Goal: Information Seeking & Learning: Learn about a topic

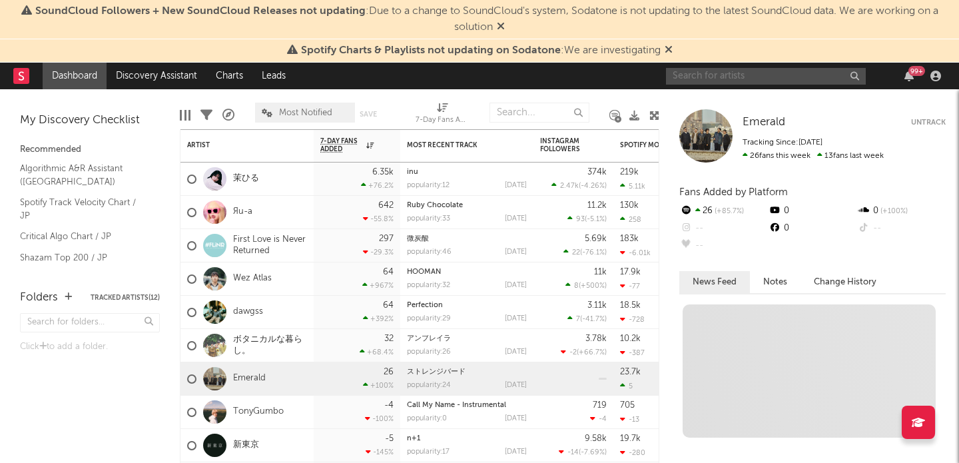
click at [720, 79] on input "text" at bounding box center [766, 76] width 200 height 17
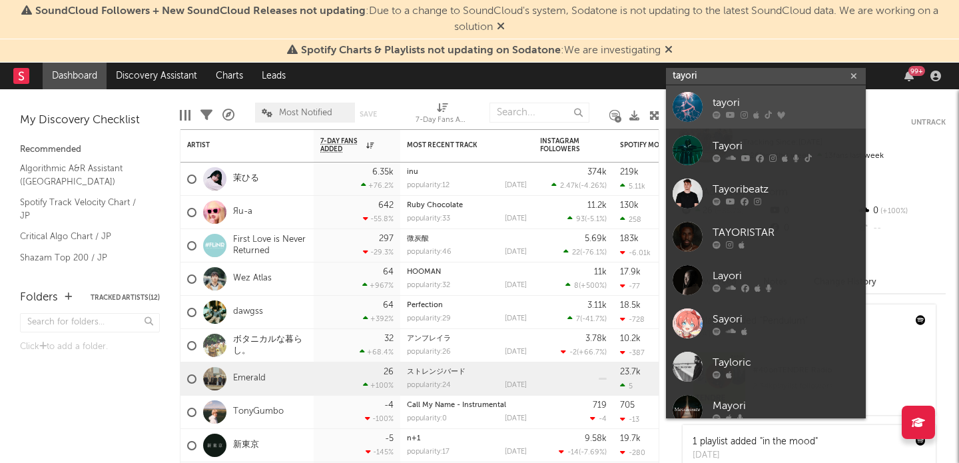
type input "tayori"
click at [731, 95] on div "tayori" at bounding box center [786, 103] width 147 height 16
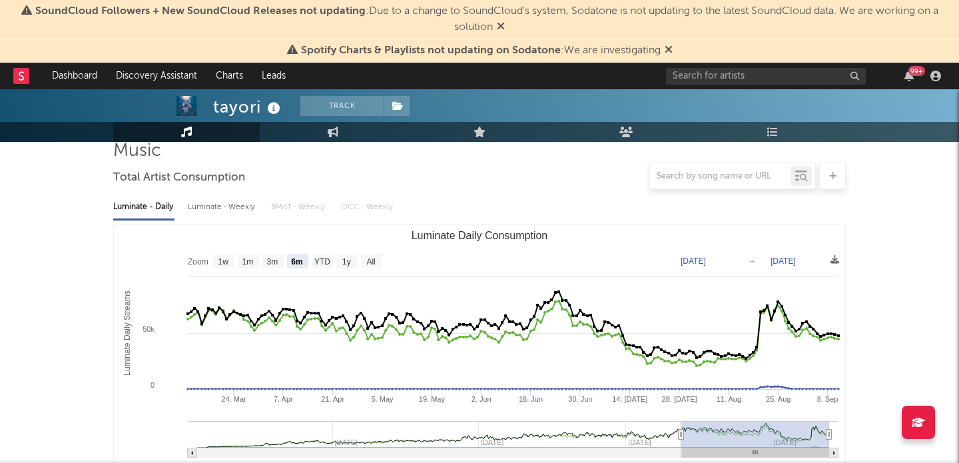
scroll to position [108, 0]
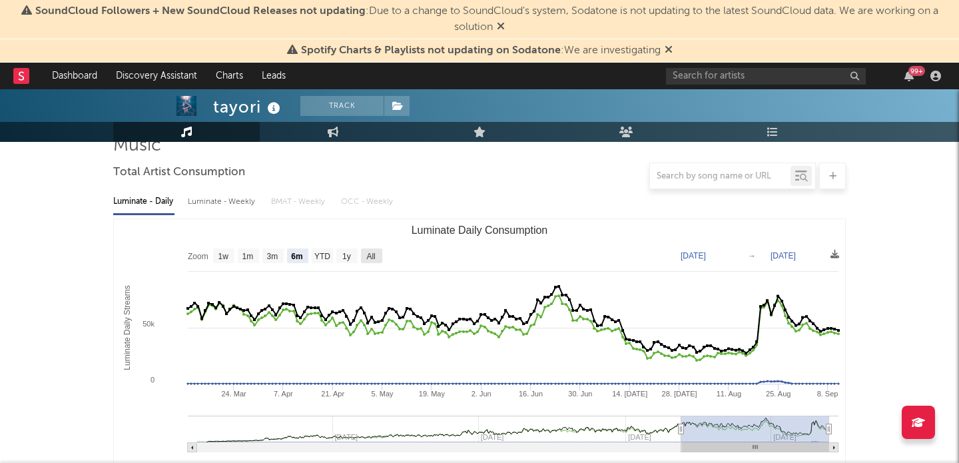
click at [378, 253] on rect "Luminate Daily Consumption" at bounding box center [371, 256] width 21 height 15
select select "All"
type input "[DATE]"
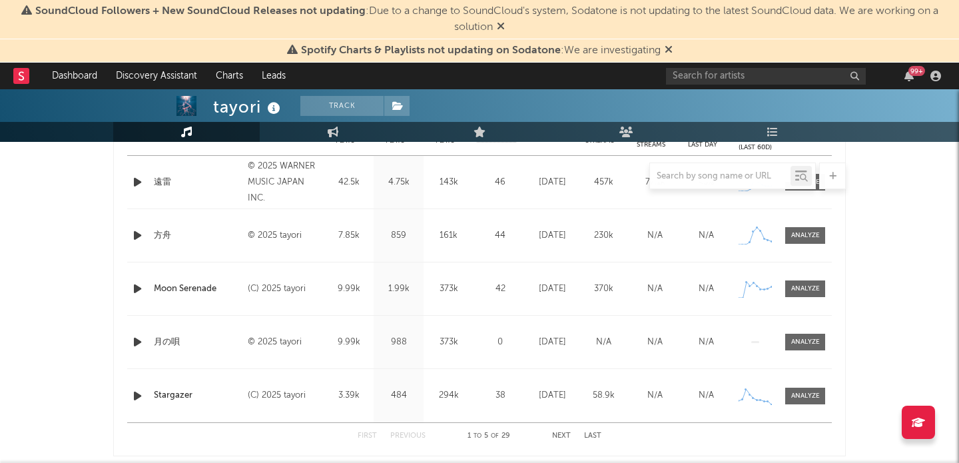
scroll to position [584, 0]
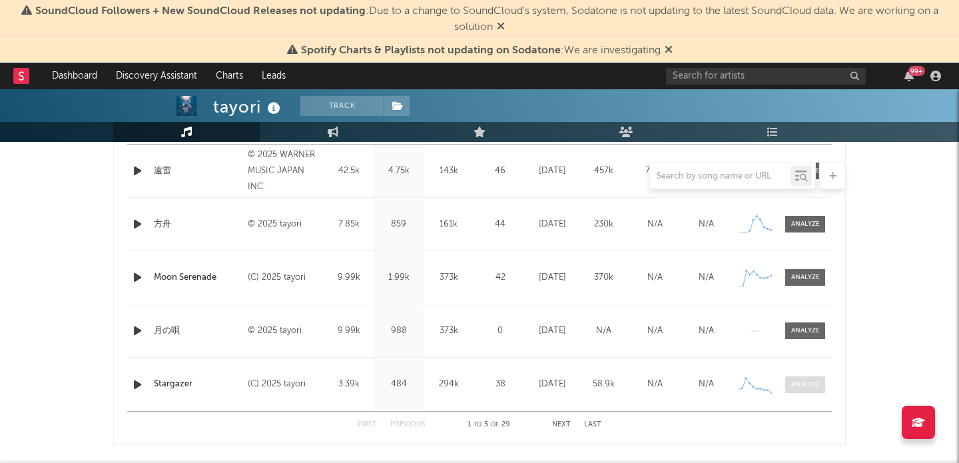
click at [808, 381] on div at bounding box center [806, 385] width 29 height 10
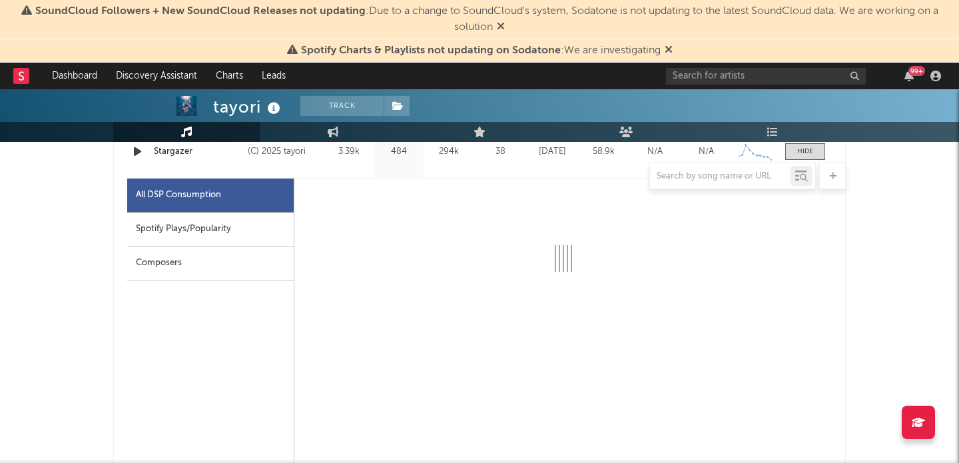
scroll to position [799, 0]
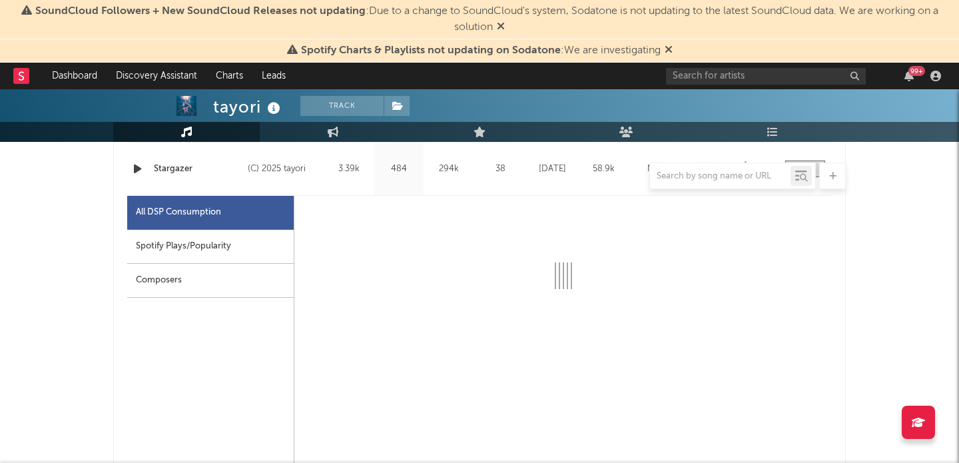
select select "6m"
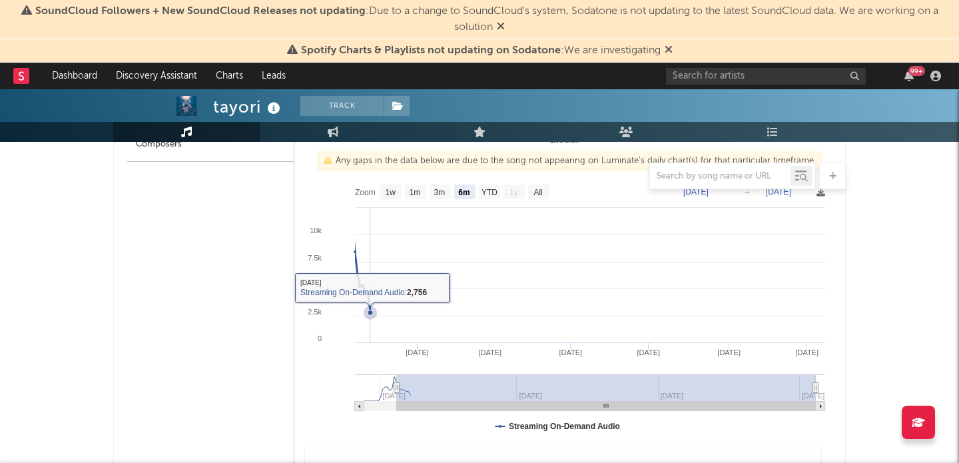
scroll to position [915, 0]
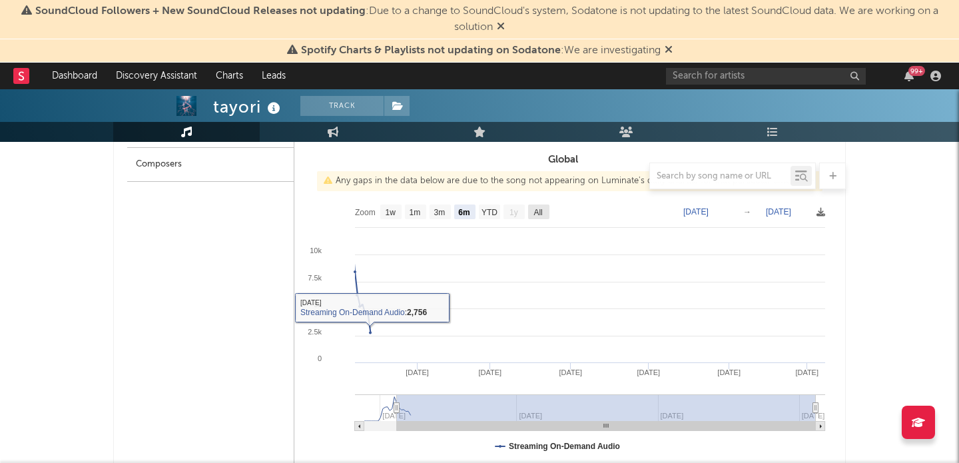
click at [540, 213] on text "All" at bounding box center [538, 212] width 9 height 9
select select "All"
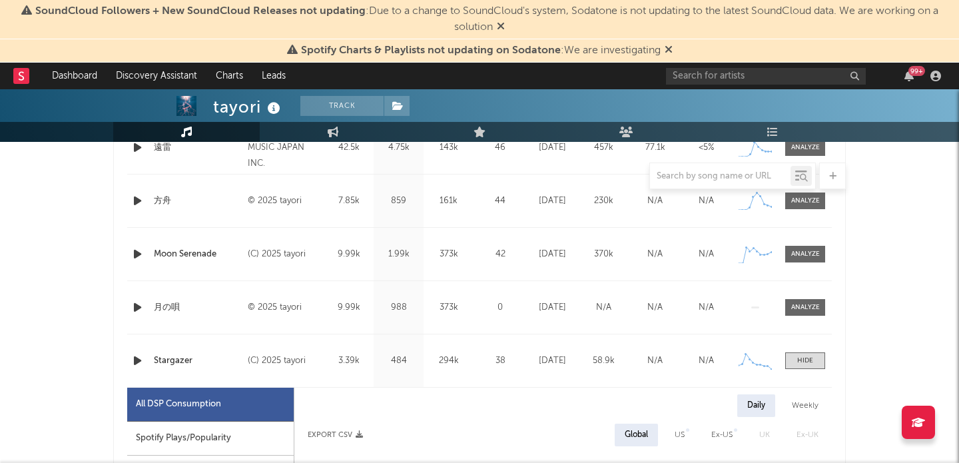
scroll to position [598, 0]
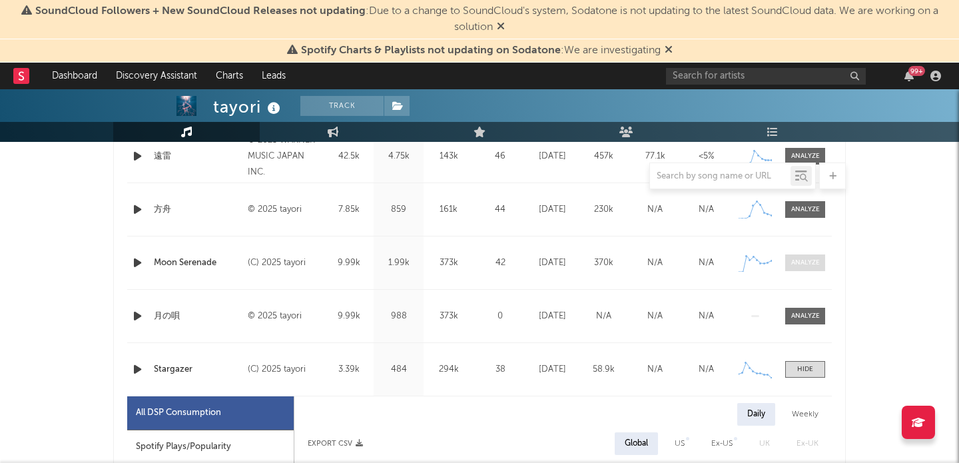
click at [818, 258] on div at bounding box center [806, 263] width 29 height 10
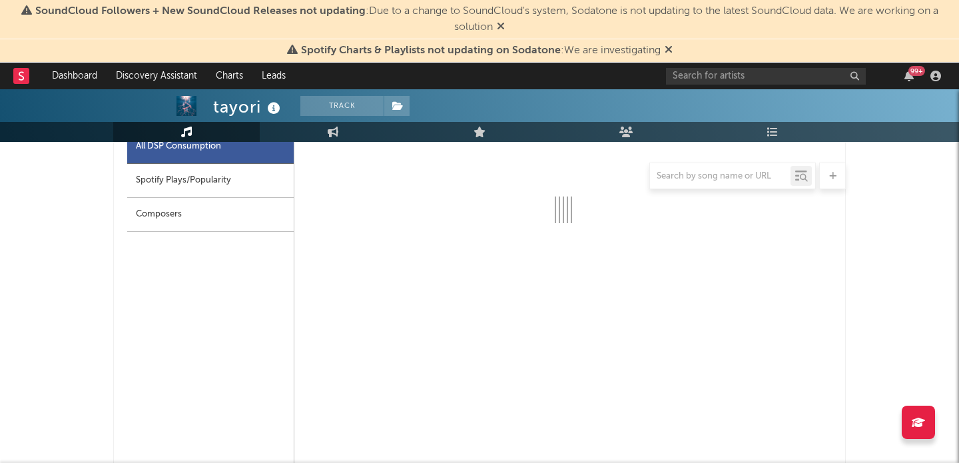
select select "6m"
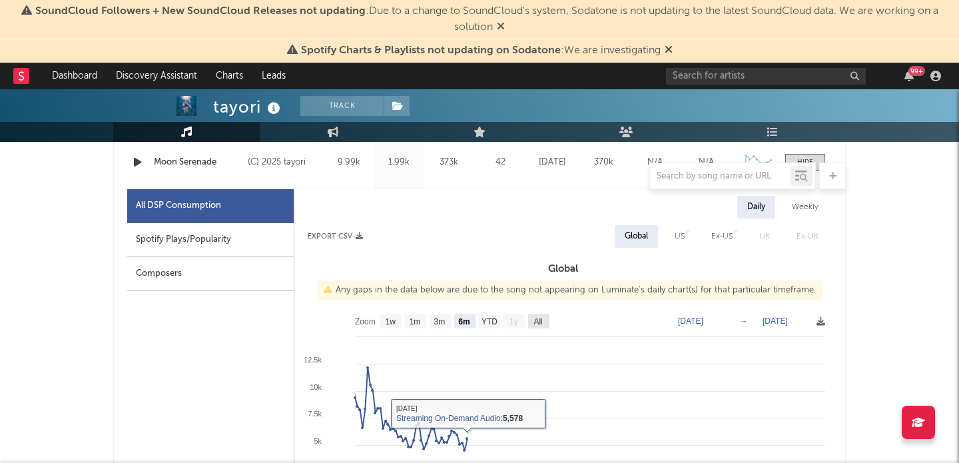
click at [538, 320] on text "All" at bounding box center [538, 321] width 9 height 9
select select "All"
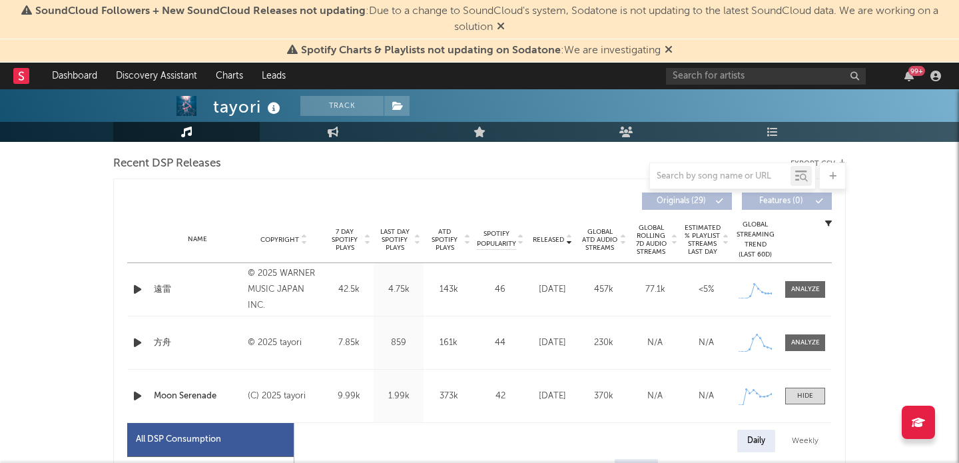
scroll to position [455, 0]
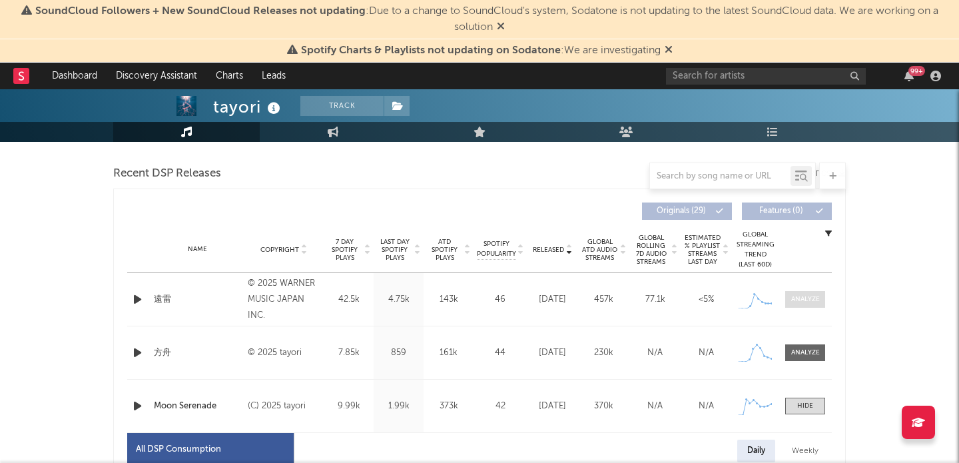
click at [804, 299] on div at bounding box center [806, 300] width 29 height 10
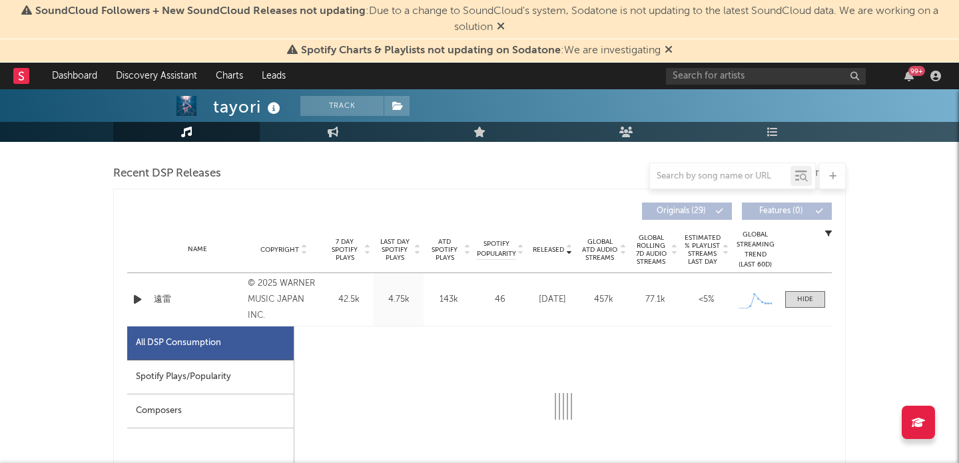
select select "1w"
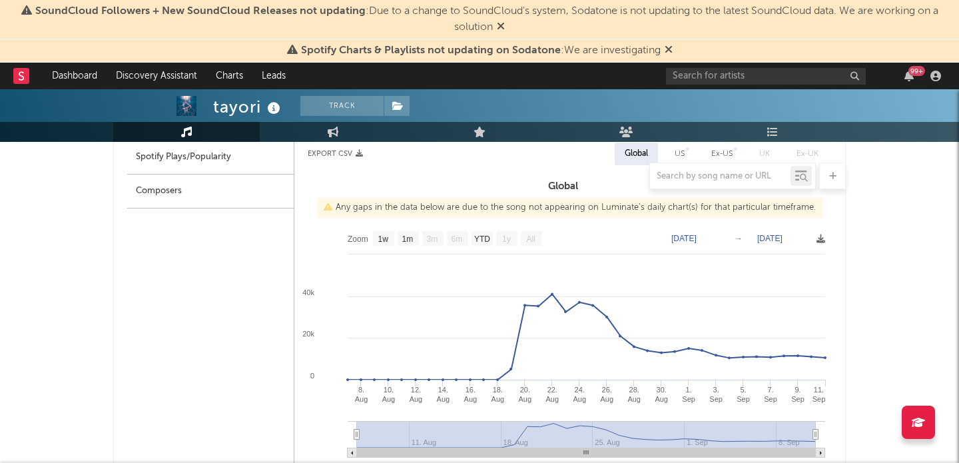
scroll to position [717, 0]
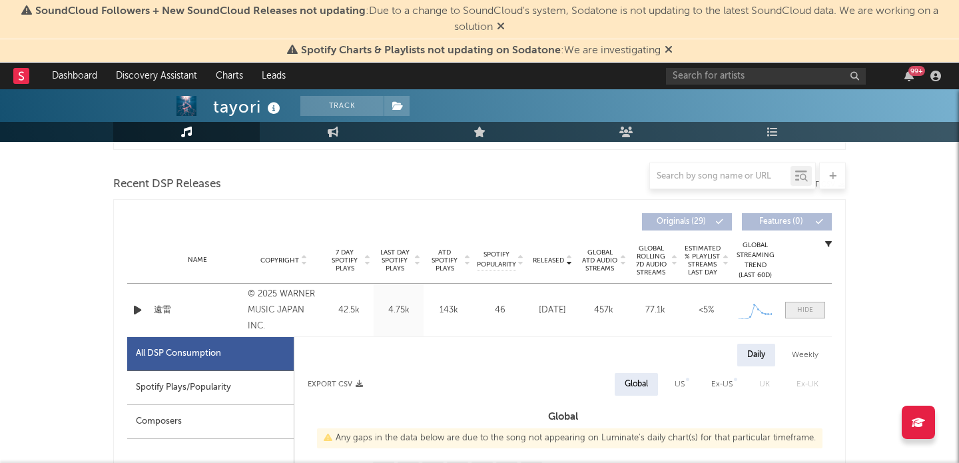
click at [803, 308] on div at bounding box center [806, 310] width 16 height 10
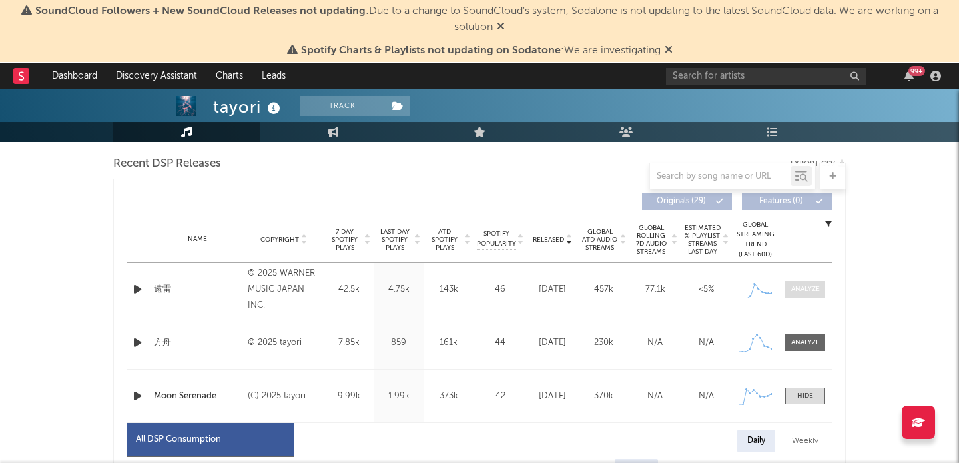
scroll to position [481, 0]
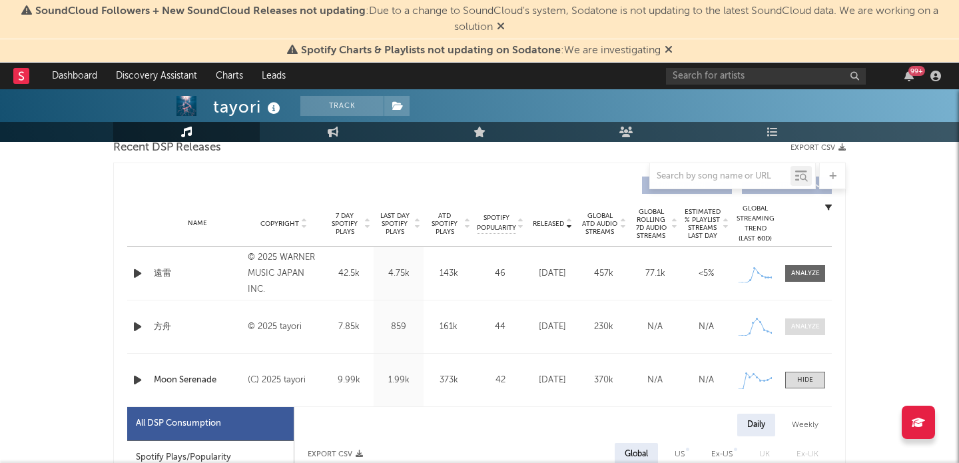
click at [813, 329] on div at bounding box center [806, 327] width 29 height 10
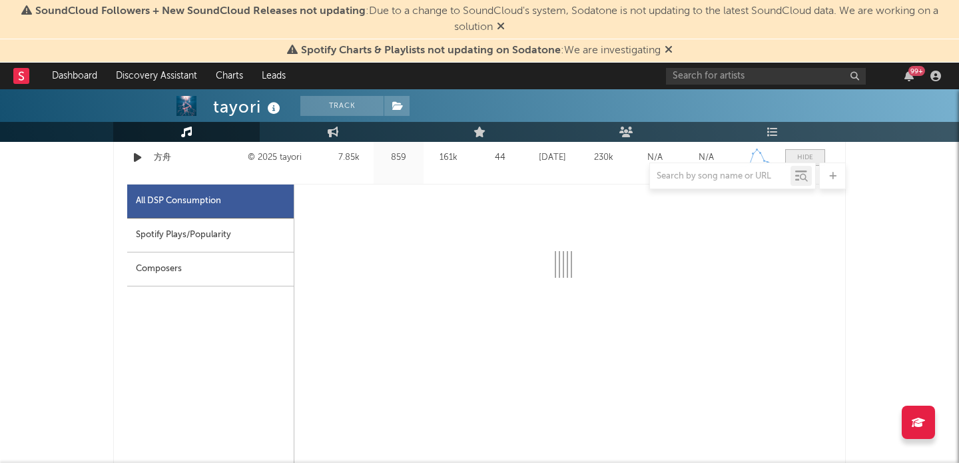
scroll to position [659, 0]
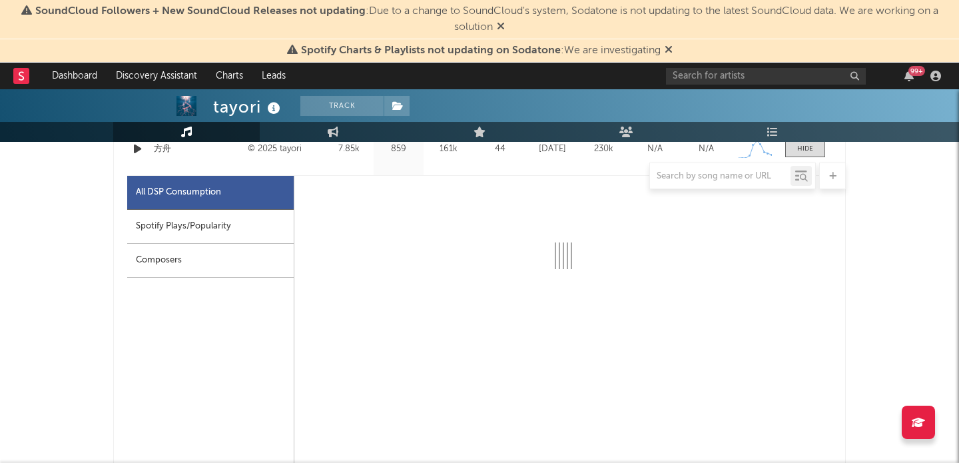
select select "1w"
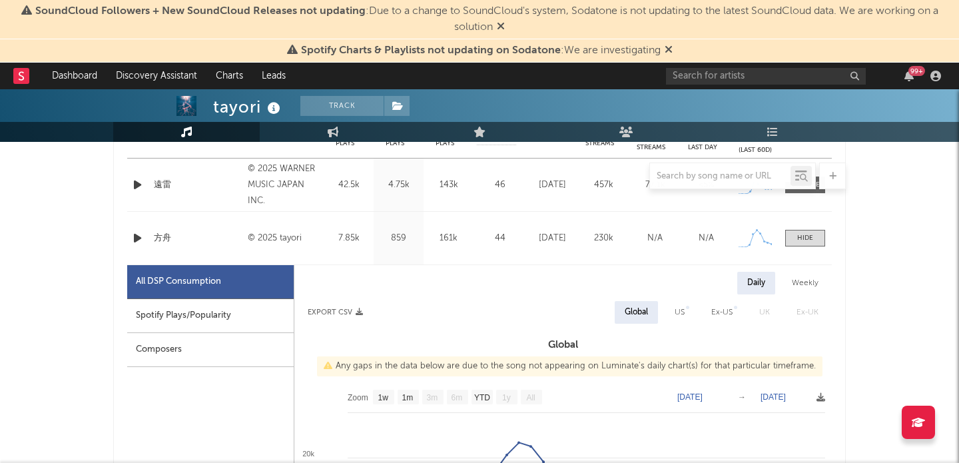
scroll to position [567, 0]
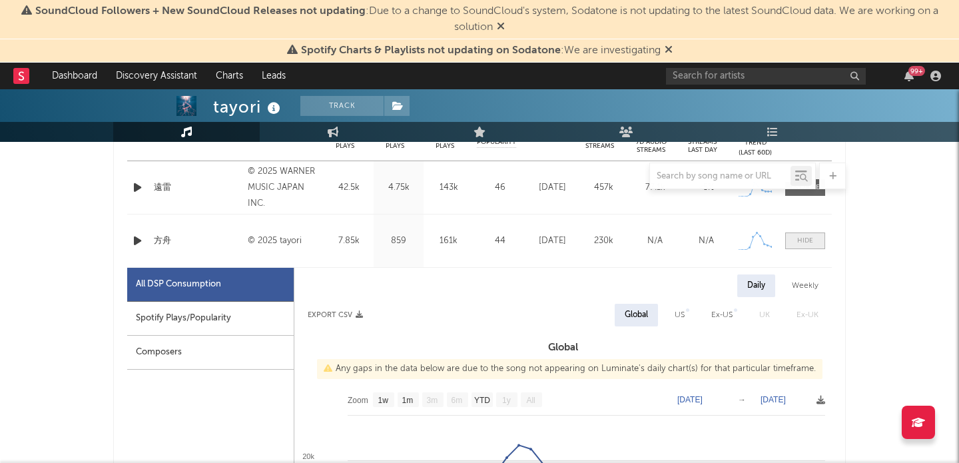
click at [812, 239] on div at bounding box center [806, 241] width 16 height 10
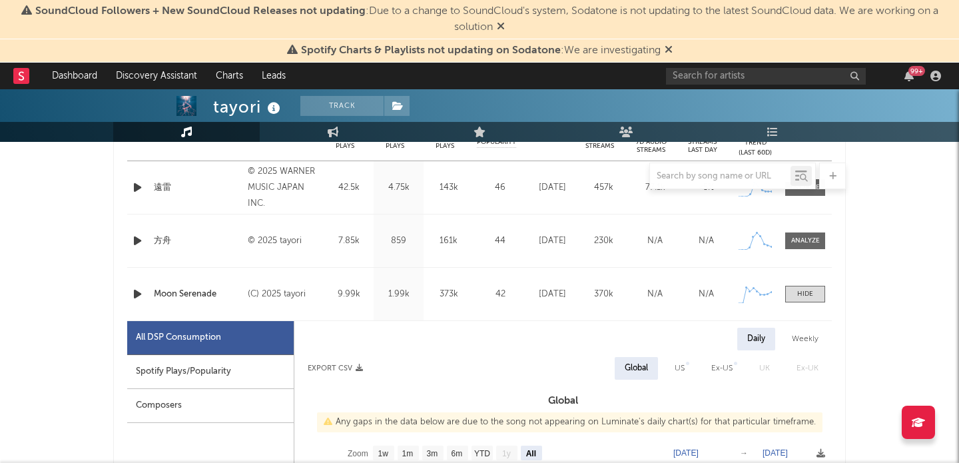
click at [816, 291] on span at bounding box center [806, 294] width 40 height 17
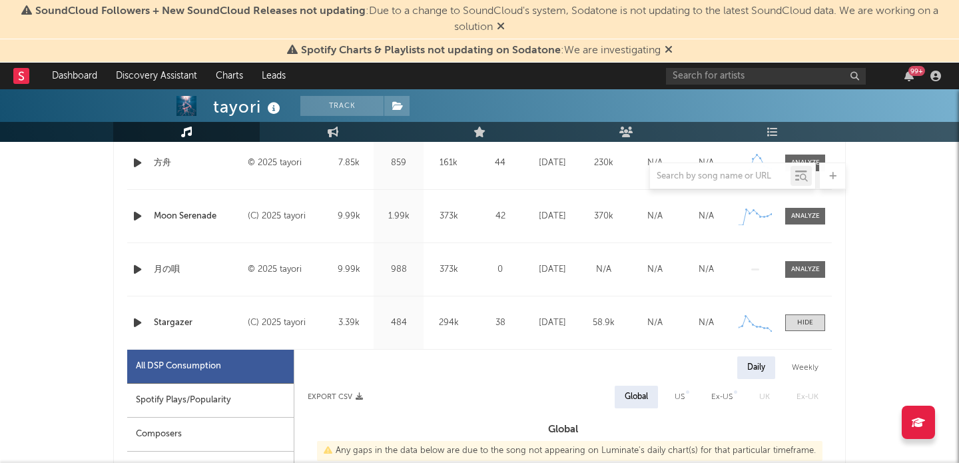
scroll to position [743, 0]
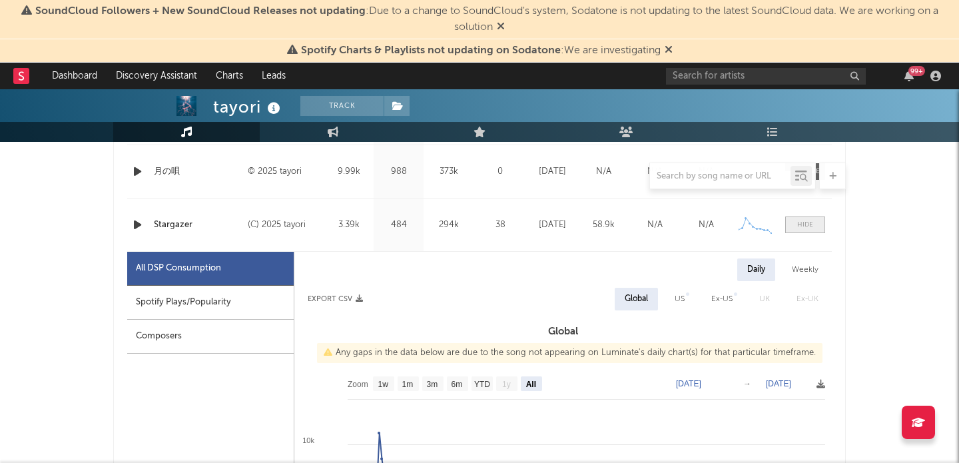
click at [802, 228] on div at bounding box center [806, 225] width 16 height 10
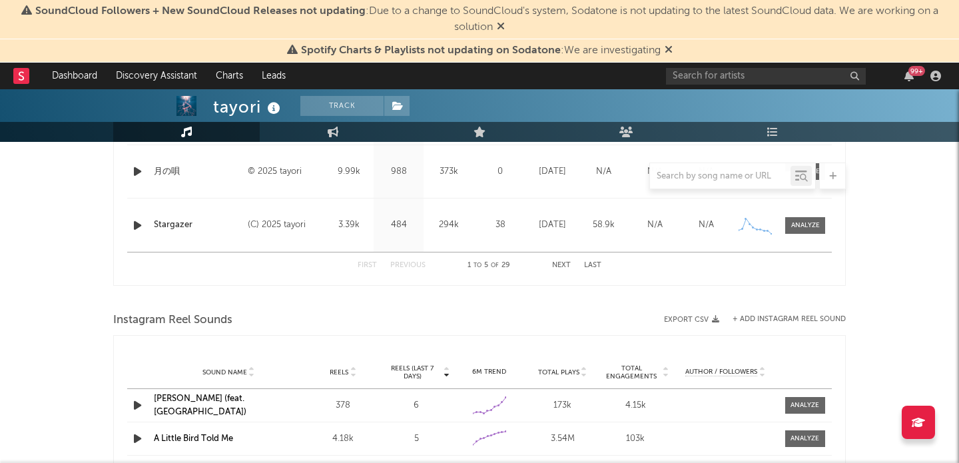
click at [894, 267] on div "tayori Track [GEOGRAPHIC_DATA] | J-Pop Edit Track Benchmark Summary 25,482 6,07…" at bounding box center [479, 192] width 959 height 1692
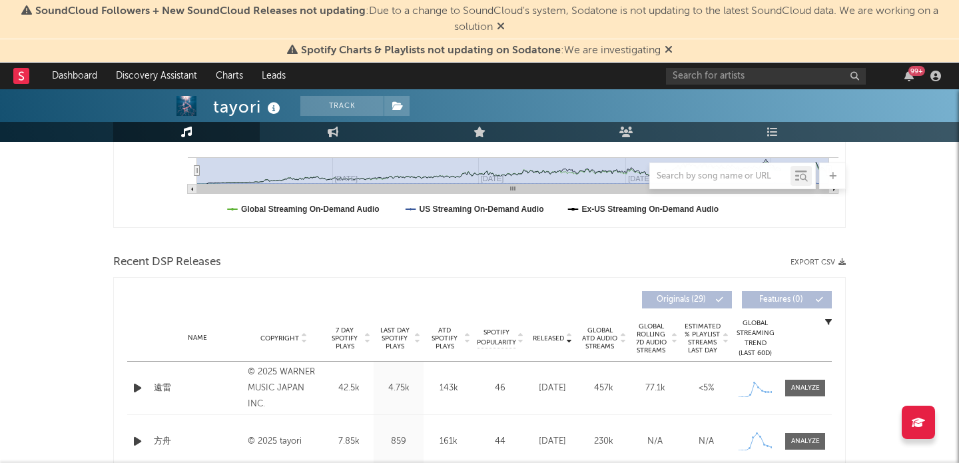
scroll to position [0, 0]
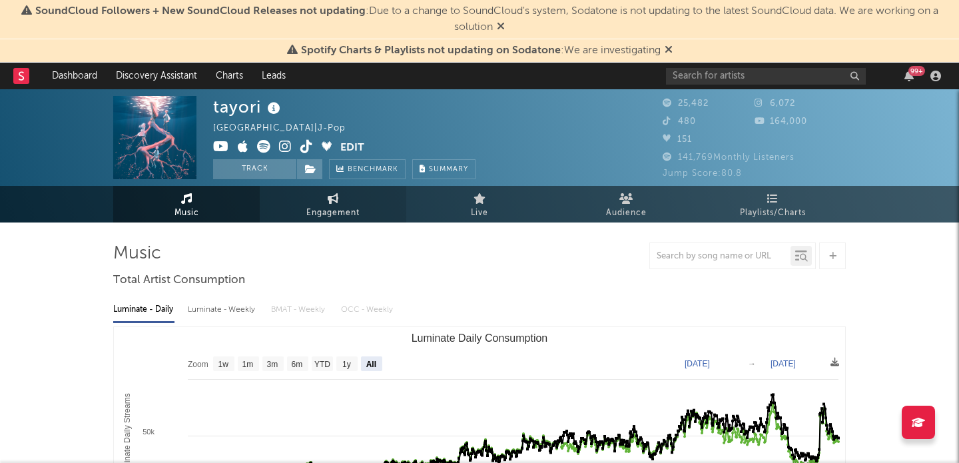
click at [338, 207] on span "Engagement" at bounding box center [333, 213] width 53 height 16
select select "1w"
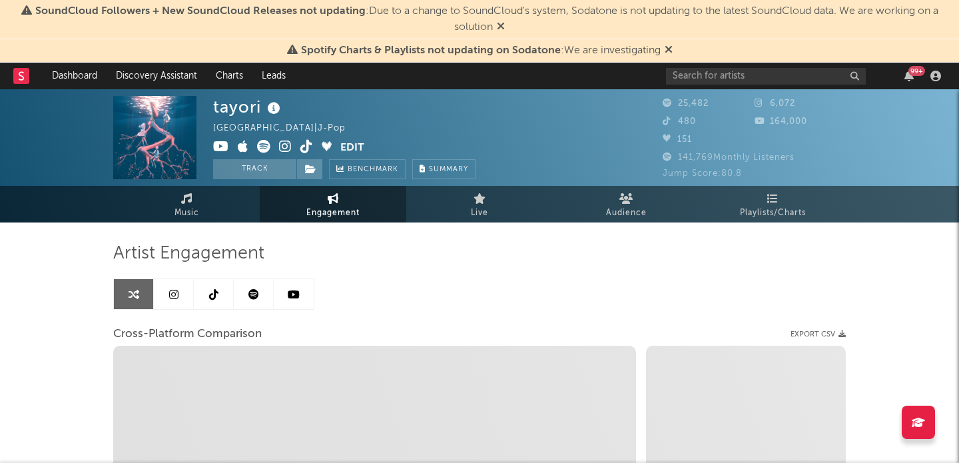
click at [175, 299] on icon at bounding box center [173, 294] width 9 height 11
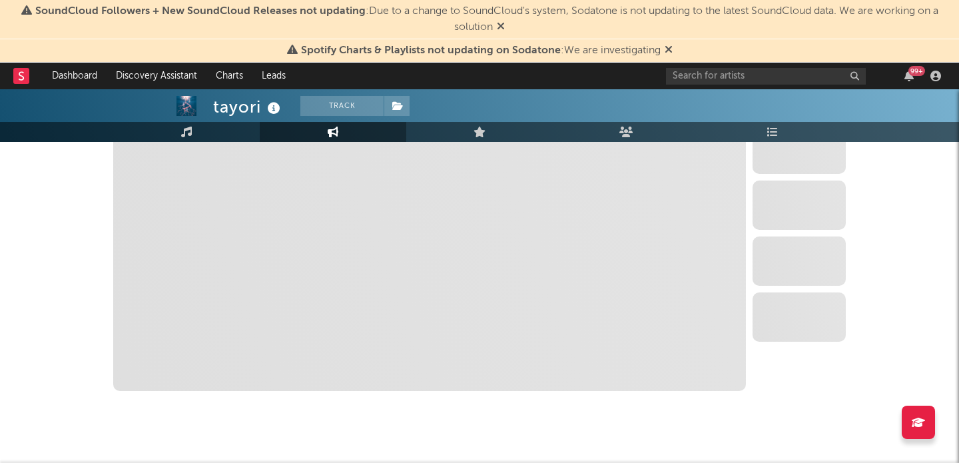
scroll to position [1564, 0]
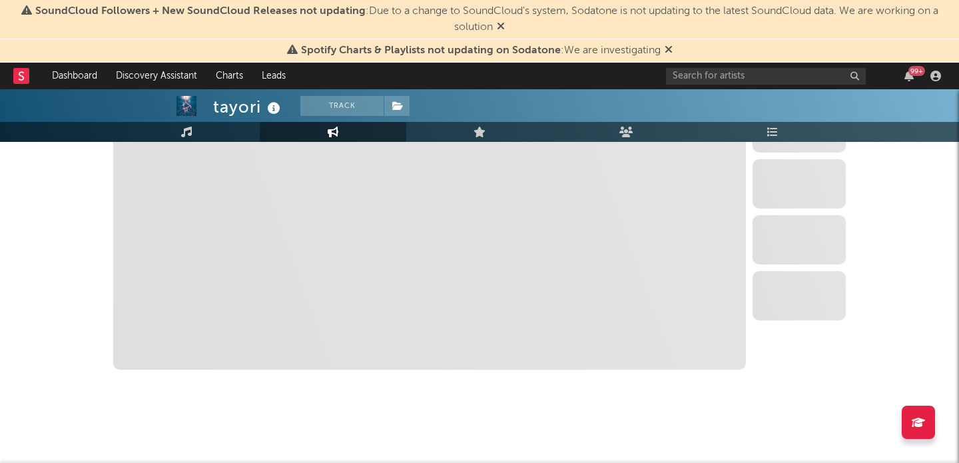
select select "6m"
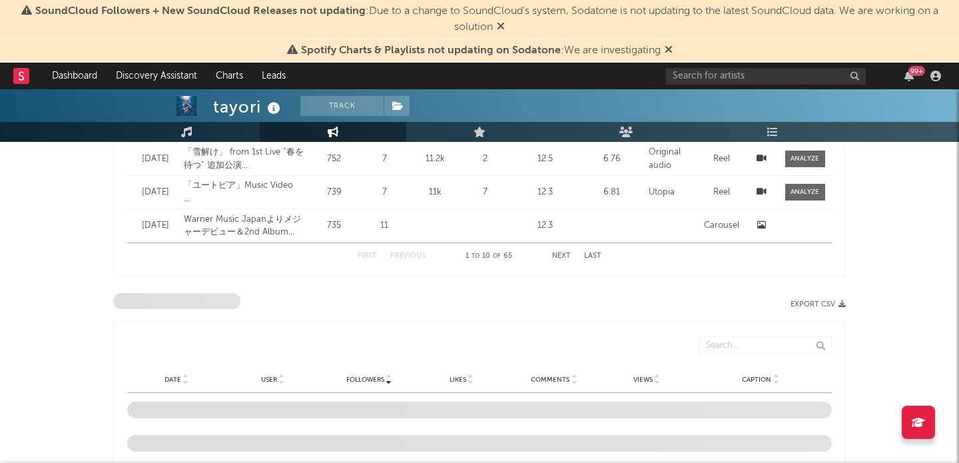
scroll to position [1426, 0]
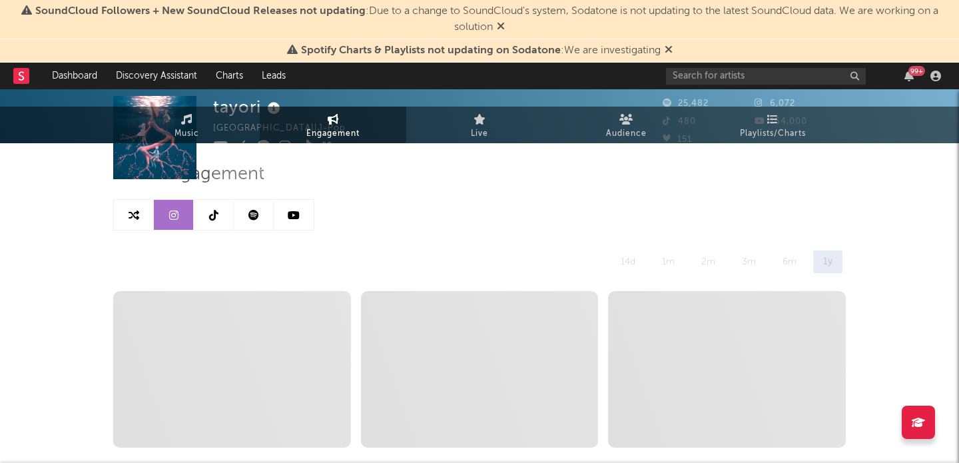
scroll to position [0, 0]
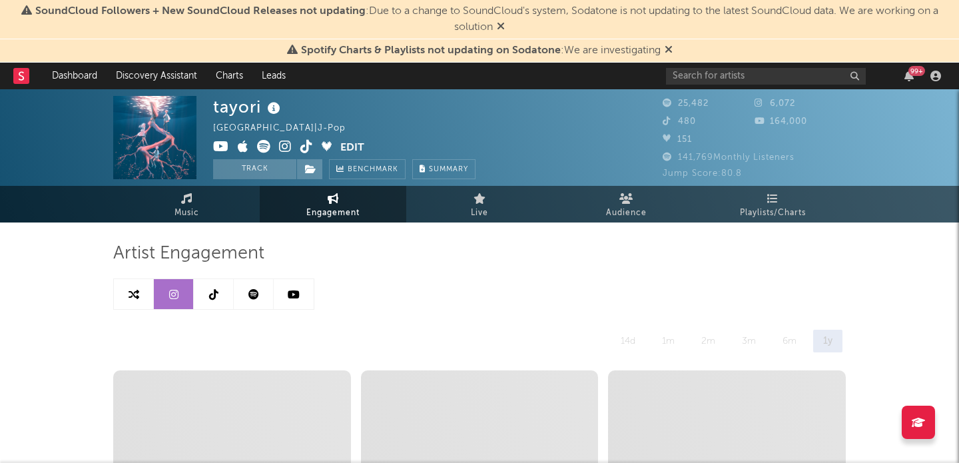
click at [221, 287] on link at bounding box center [214, 294] width 40 height 30
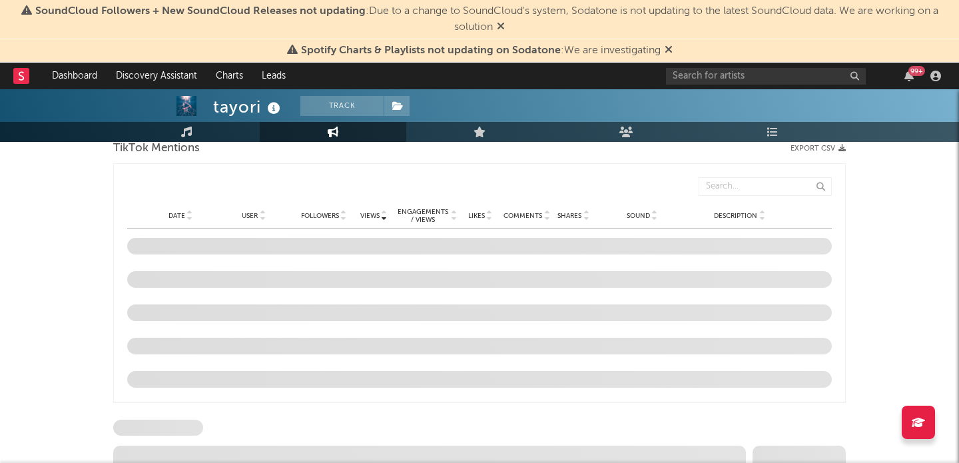
select select "1w"
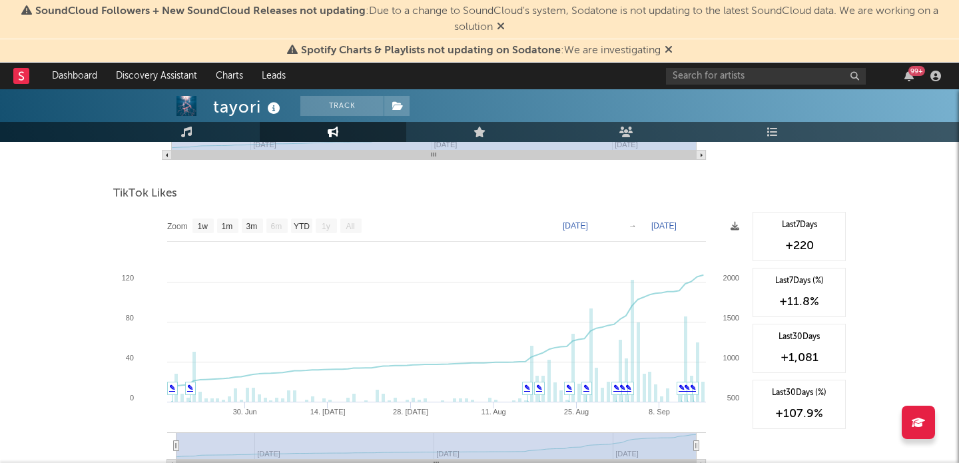
scroll to position [1237, 0]
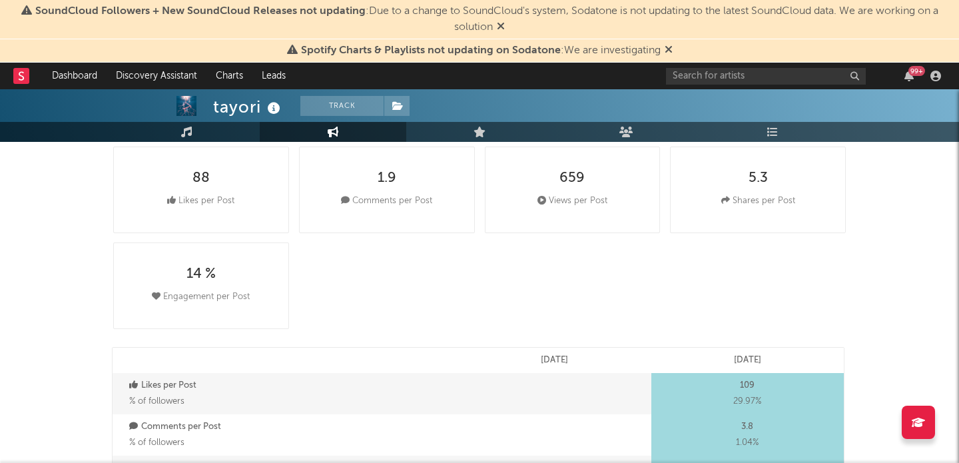
scroll to position [0, 0]
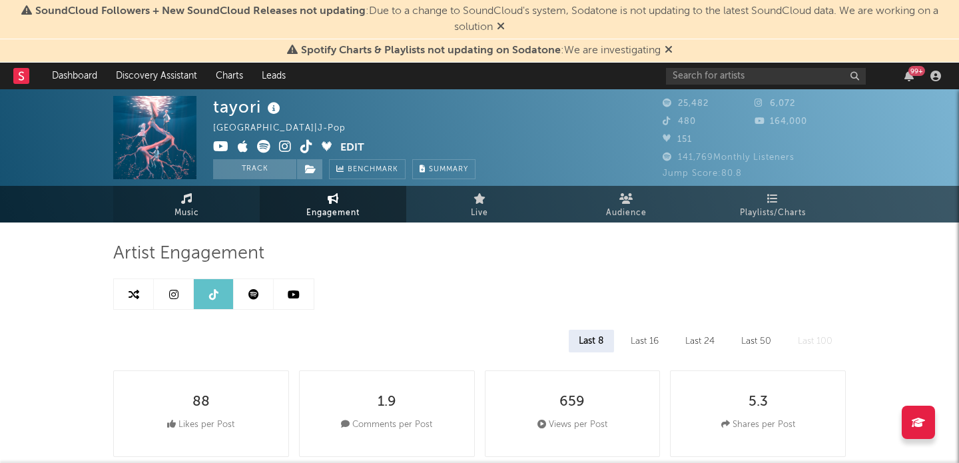
click at [208, 219] on link "Music" at bounding box center [186, 204] width 147 height 37
